Goal: Information Seeking & Learning: Find specific page/section

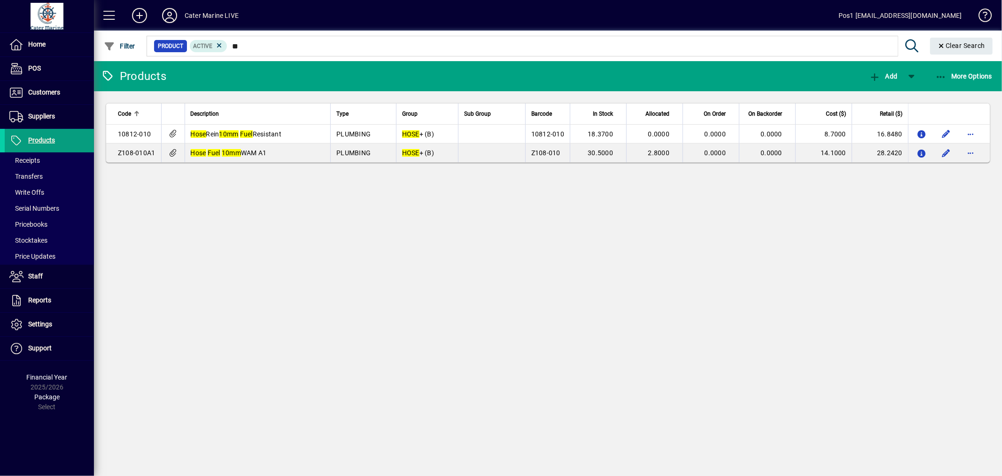
type input "*"
